Goal: Navigation & Orientation: Go to known website

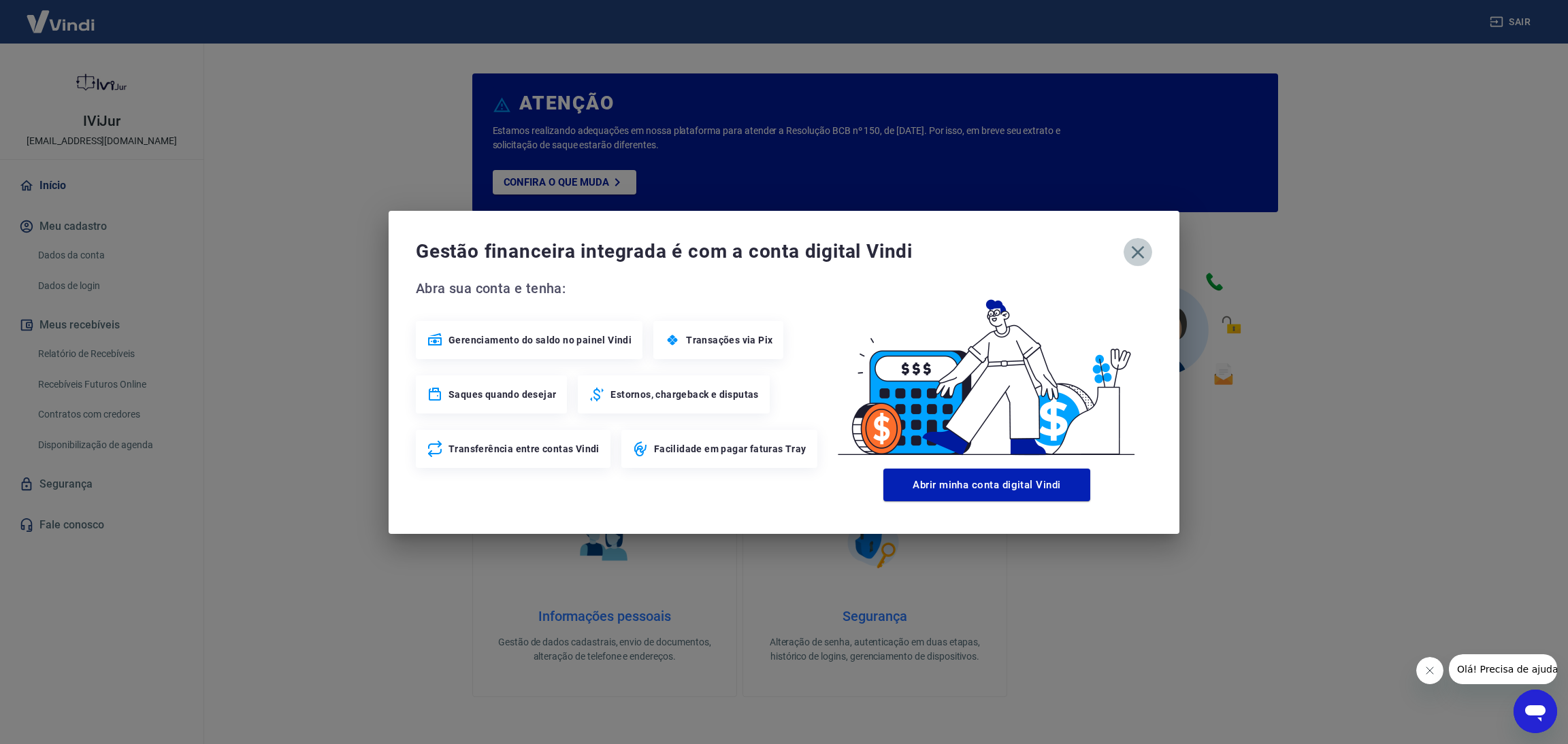
click at [1133, 249] on icon "button" at bounding box center [1138, 252] width 22 height 22
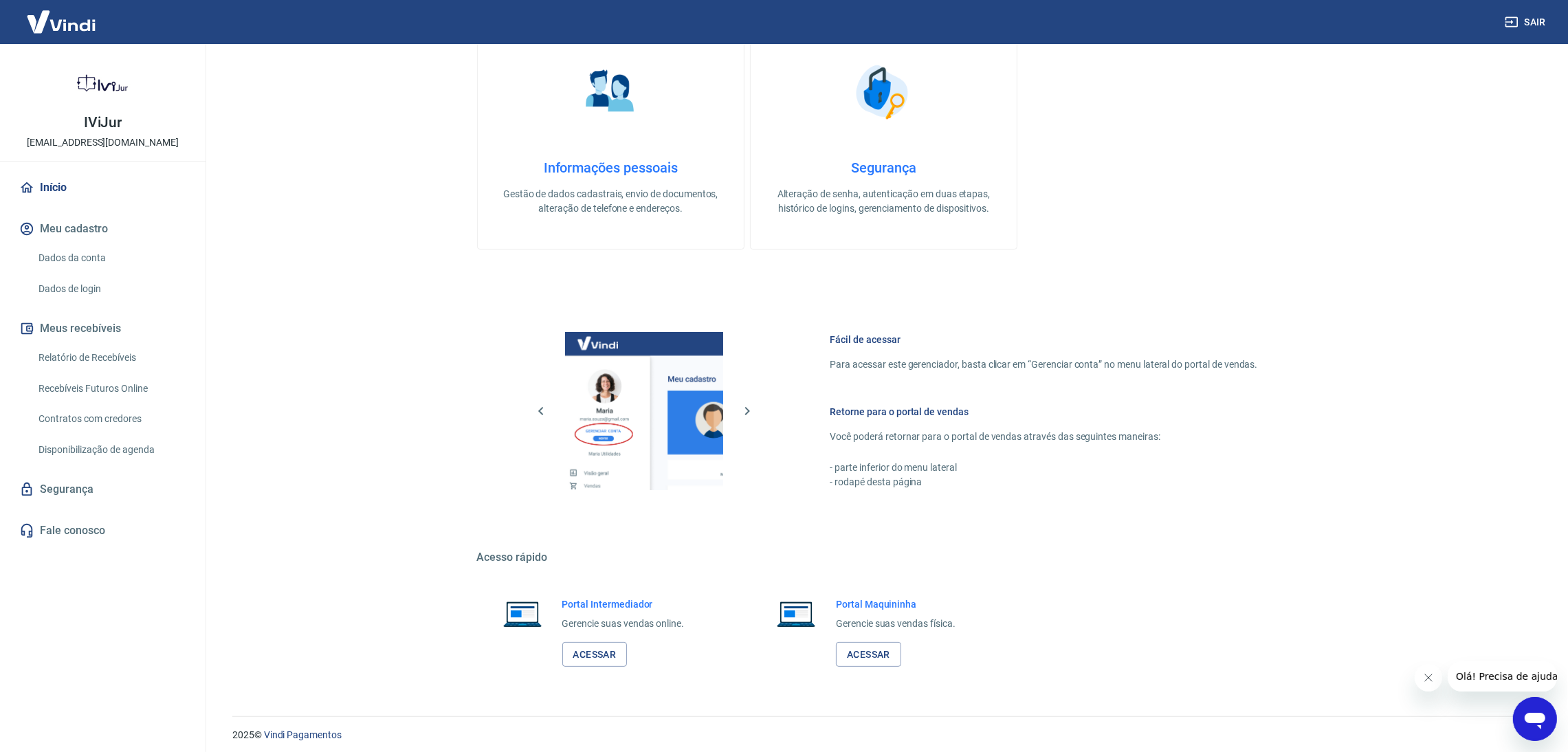
scroll to position [463, 0]
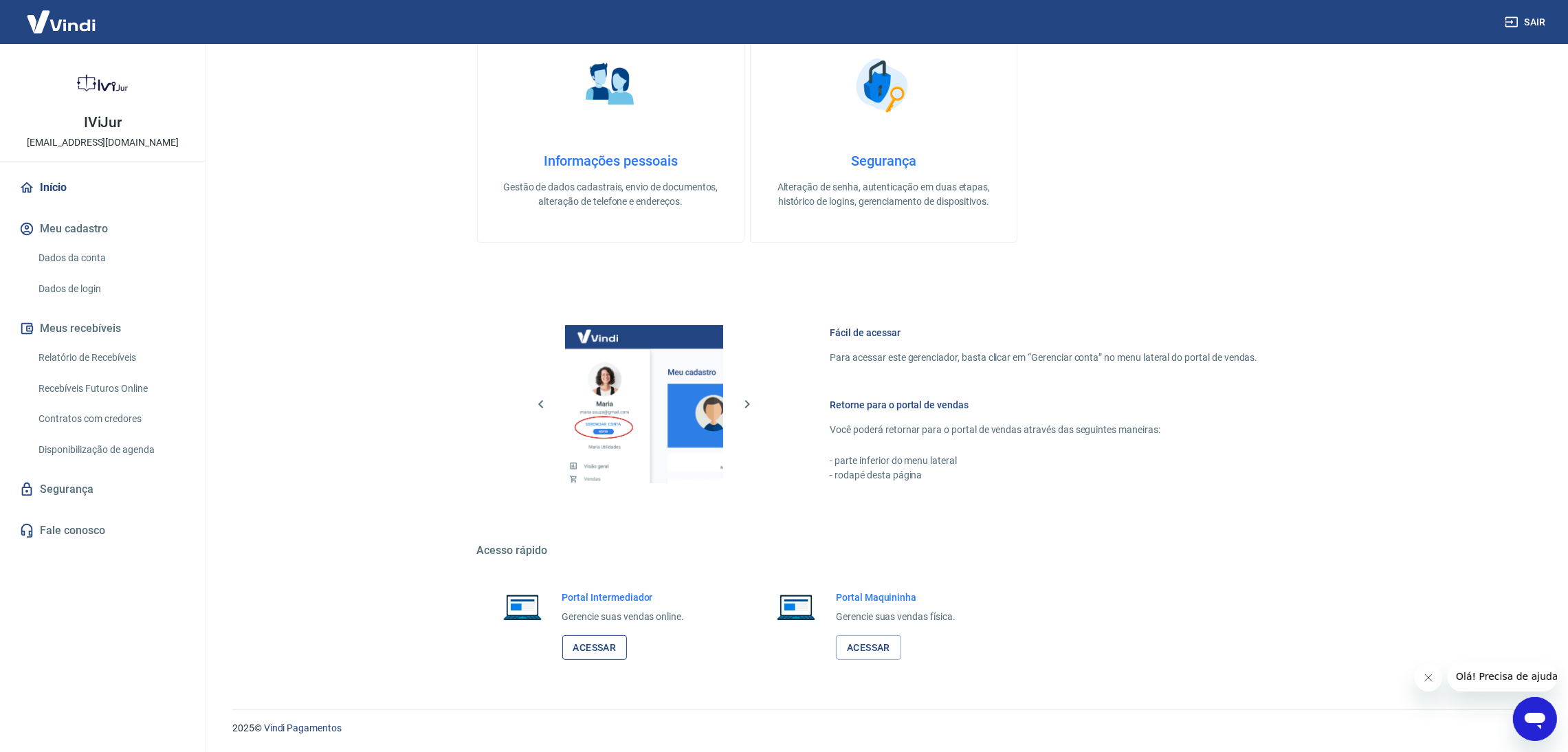
click at [604, 647] on link "Acessar" at bounding box center [595, 648] width 66 height 25
